Goal: Information Seeking & Learning: Learn about a topic

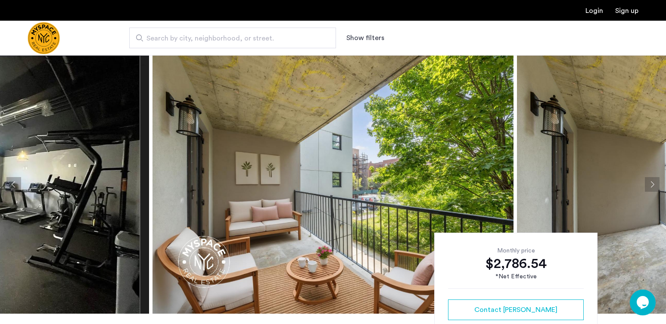
click at [651, 181] on button "Next apartment" at bounding box center [652, 184] width 15 height 15
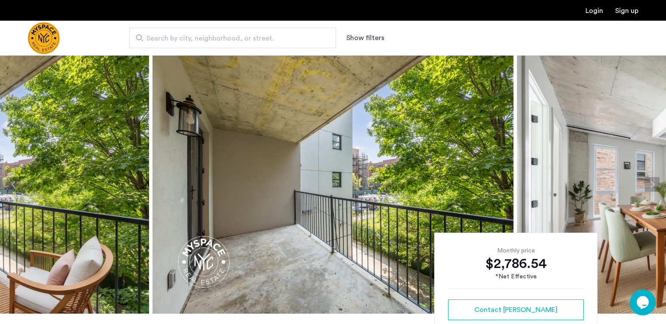
click at [651, 181] on button "Next apartment" at bounding box center [652, 184] width 15 height 15
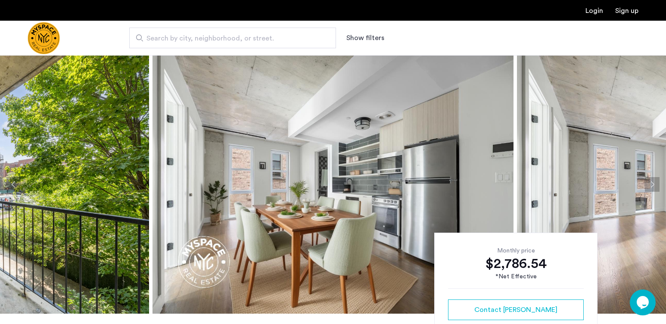
click at [651, 181] on button "Next apartment" at bounding box center [652, 184] width 15 height 15
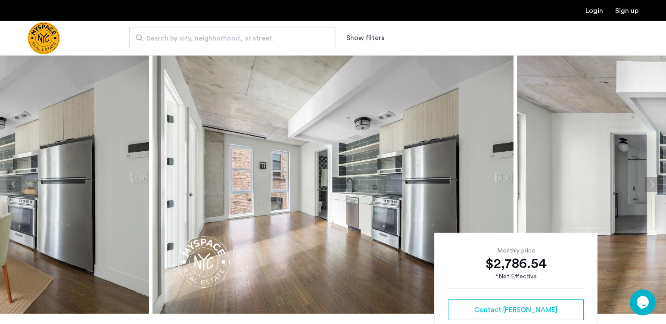
click at [651, 181] on button "Next apartment" at bounding box center [652, 184] width 15 height 15
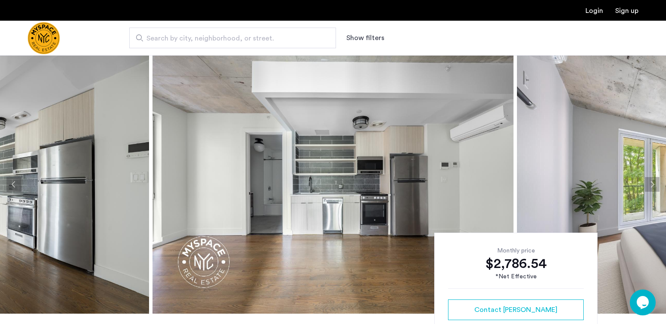
click at [651, 181] on button "Next apartment" at bounding box center [652, 184] width 15 height 15
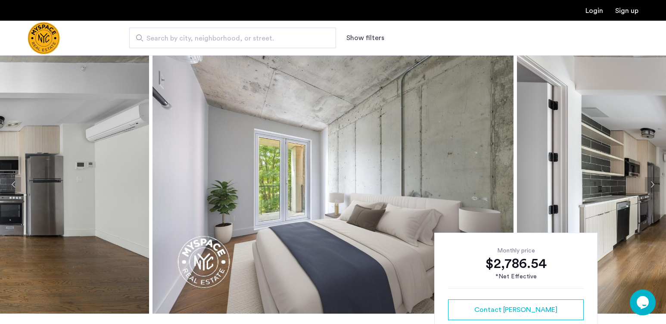
click at [651, 181] on button "Next apartment" at bounding box center [652, 184] width 15 height 15
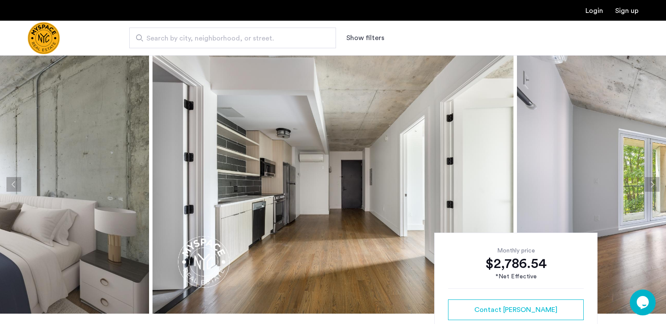
click at [651, 181] on button "Next apartment" at bounding box center [652, 184] width 15 height 15
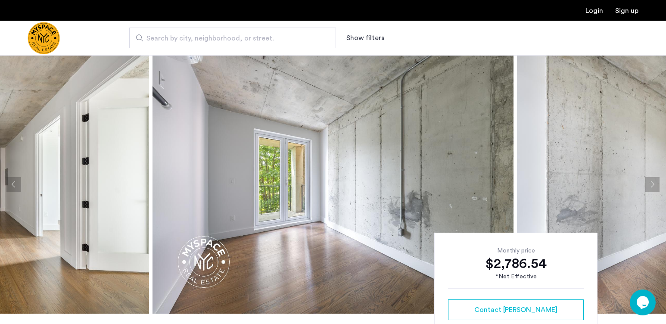
click at [651, 181] on button "Next apartment" at bounding box center [652, 184] width 15 height 15
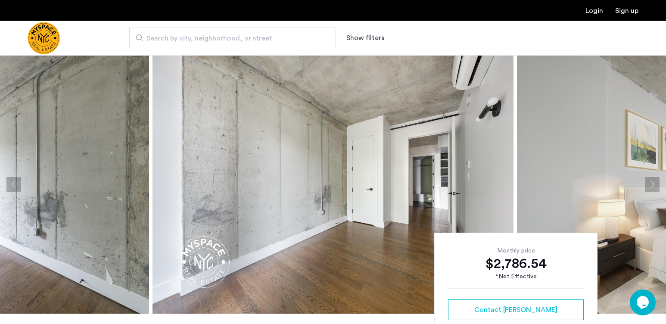
click at [651, 181] on button "Next apartment" at bounding box center [652, 184] width 15 height 15
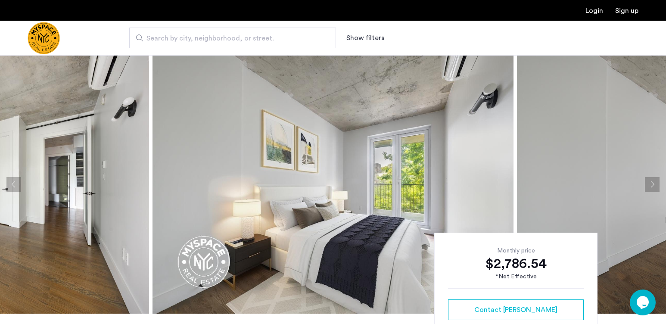
click at [651, 181] on button "Next apartment" at bounding box center [652, 184] width 15 height 15
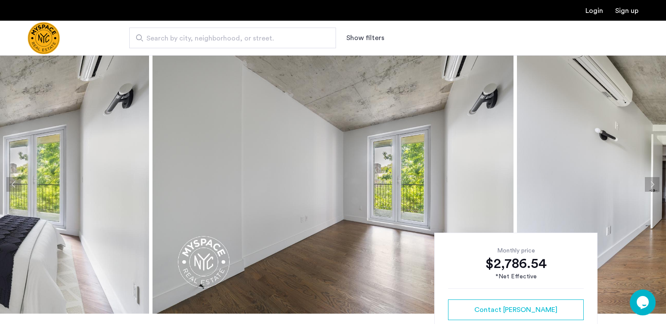
click at [651, 181] on button "Next apartment" at bounding box center [652, 184] width 15 height 15
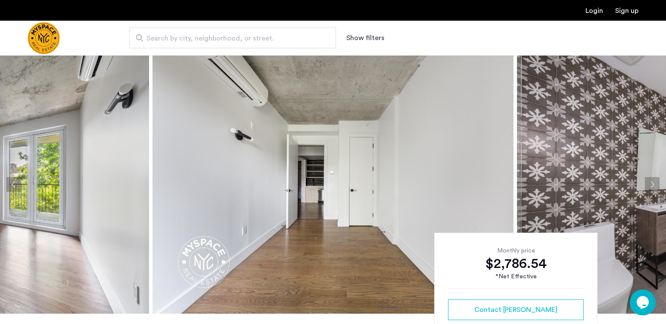
click at [651, 181] on button "Next apartment" at bounding box center [652, 184] width 15 height 15
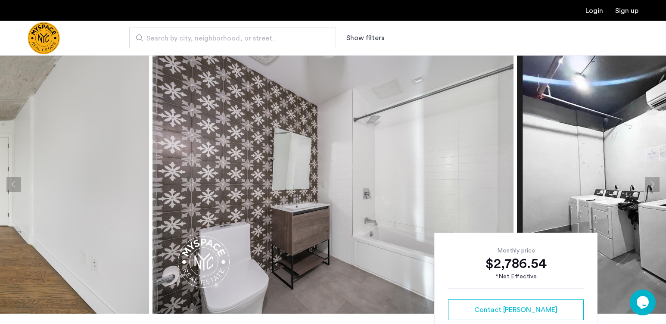
click at [651, 181] on button "Next apartment" at bounding box center [652, 184] width 15 height 15
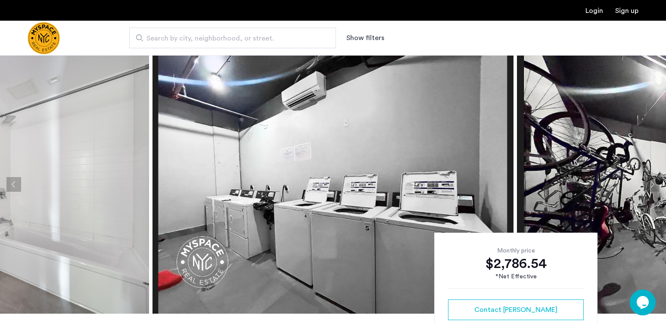
click at [651, 181] on button "Next apartment" at bounding box center [652, 184] width 15 height 15
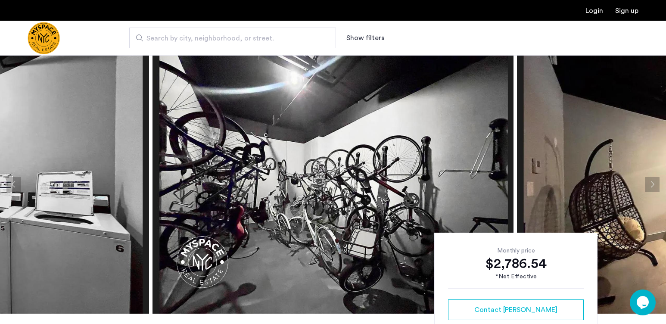
click at [651, 181] on button "Next apartment" at bounding box center [652, 184] width 15 height 15
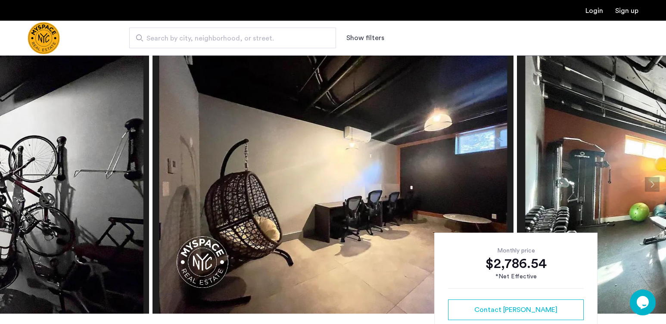
click at [651, 181] on button "Next apartment" at bounding box center [652, 184] width 15 height 15
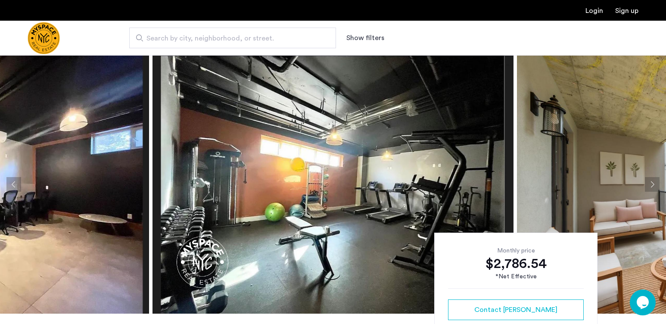
click at [651, 181] on button "Next apartment" at bounding box center [652, 184] width 15 height 15
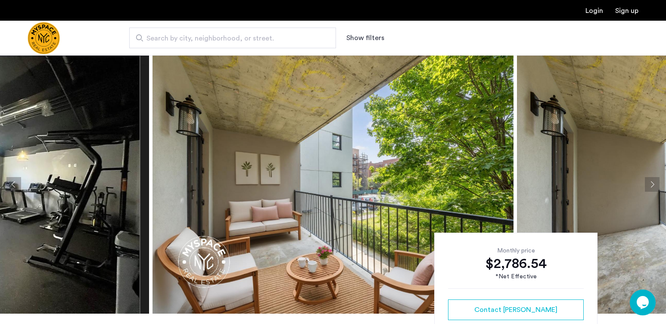
click at [651, 181] on button "Next apartment" at bounding box center [652, 184] width 15 height 15
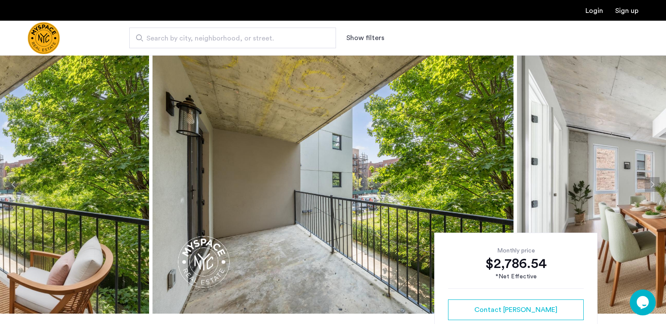
click at [651, 181] on button "Next apartment" at bounding box center [652, 184] width 15 height 15
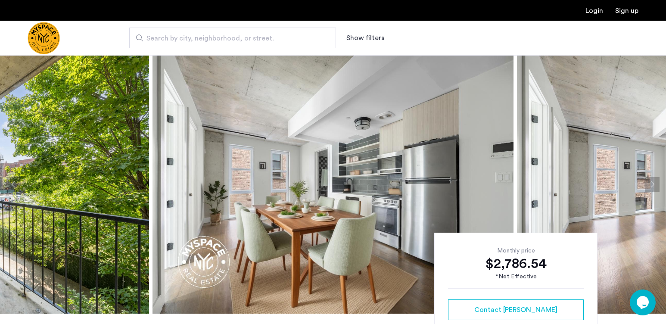
click at [651, 181] on button "Next apartment" at bounding box center [652, 184] width 15 height 15
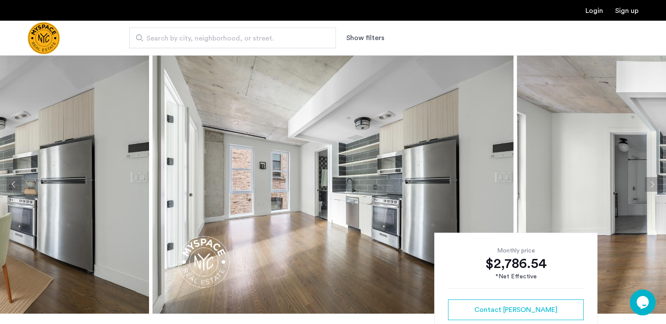
click at [651, 181] on button "Next apartment" at bounding box center [652, 184] width 15 height 15
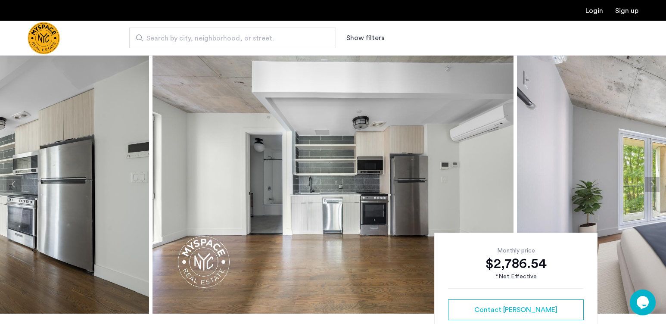
click at [651, 181] on button "Next apartment" at bounding box center [652, 184] width 15 height 15
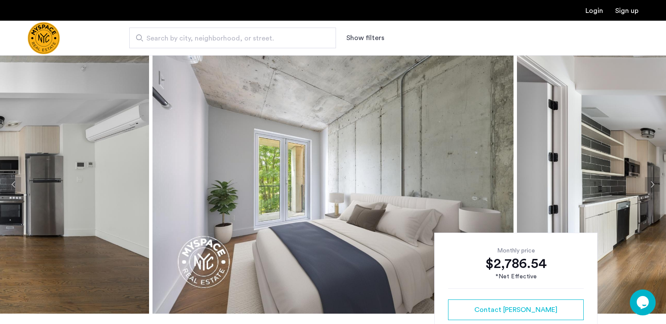
click at [651, 181] on button "Next apartment" at bounding box center [652, 184] width 15 height 15
